Goal: Find specific page/section

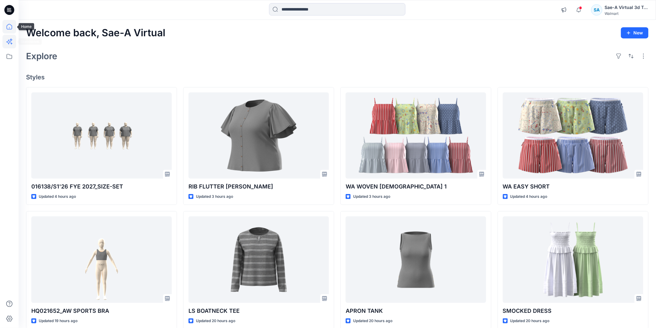
drag, startPoint x: 13, startPoint y: 26, endPoint x: 5, endPoint y: 35, distance: 12.3
click at [13, 26] on icon at bounding box center [9, 27] width 14 height 14
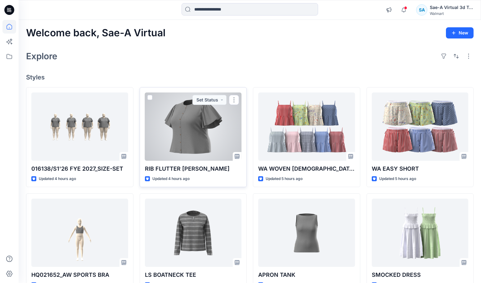
click at [176, 153] on div at bounding box center [193, 126] width 97 height 68
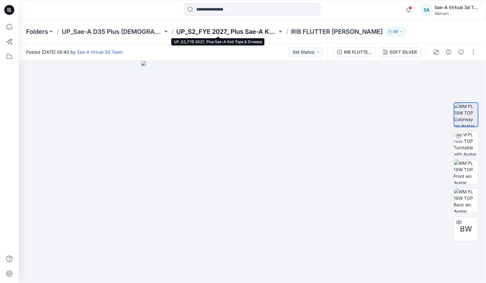
click at [240, 30] on p "UP_S2_FYE 2027_ Plus Sae-A Knit Tops & Dresses" at bounding box center [226, 31] width 101 height 9
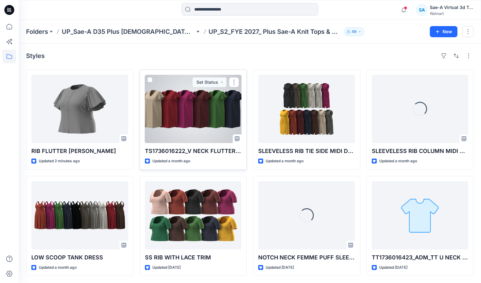
click at [218, 129] on div at bounding box center [193, 109] width 97 height 68
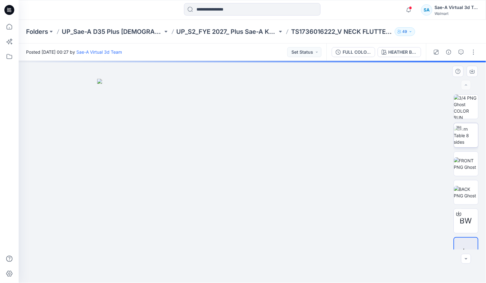
click at [473, 137] on img at bounding box center [466, 136] width 24 height 20
